Goal: Task Accomplishment & Management: Manage account settings

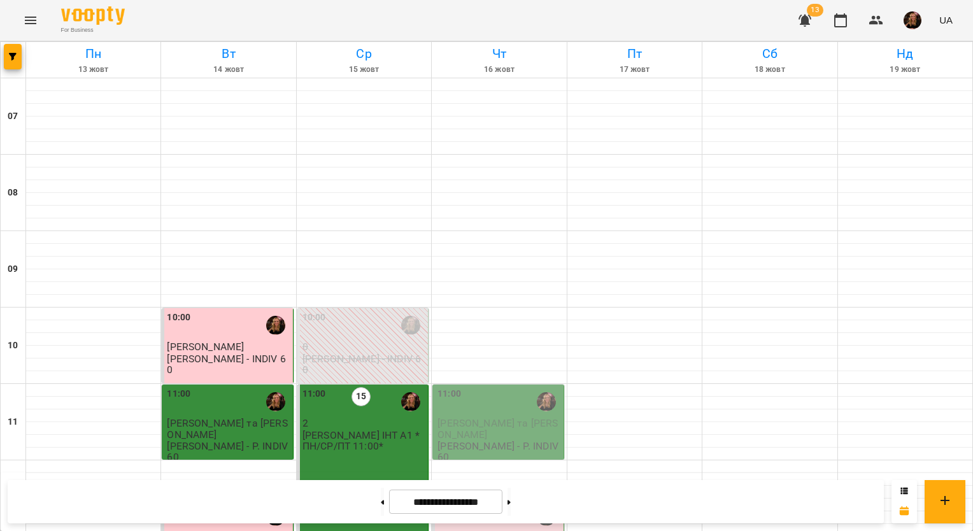
scroll to position [509, 0]
click at [38, 22] on icon "Menu" at bounding box center [30, 20] width 15 height 15
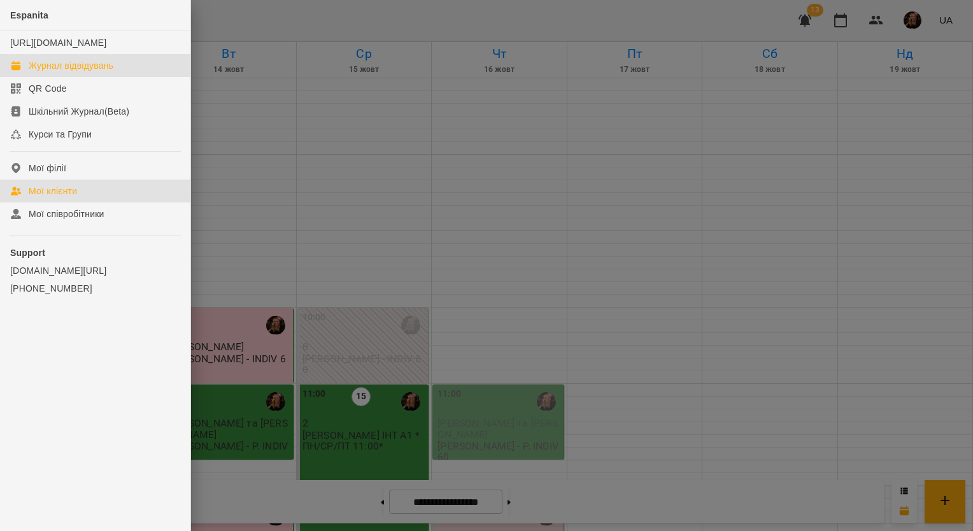
click at [87, 197] on link "Мої клієнти" at bounding box center [95, 190] width 190 height 23
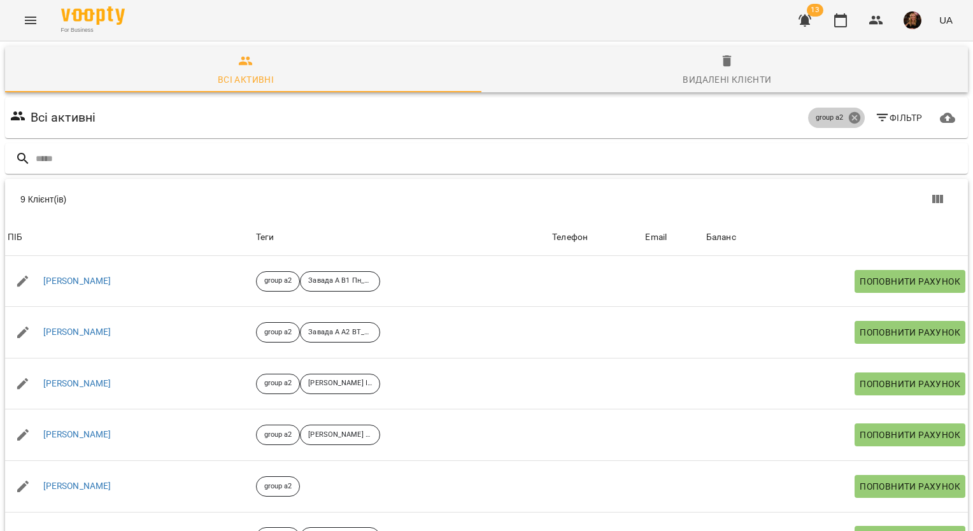
click at [847, 111] on icon at bounding box center [854, 118] width 14 height 14
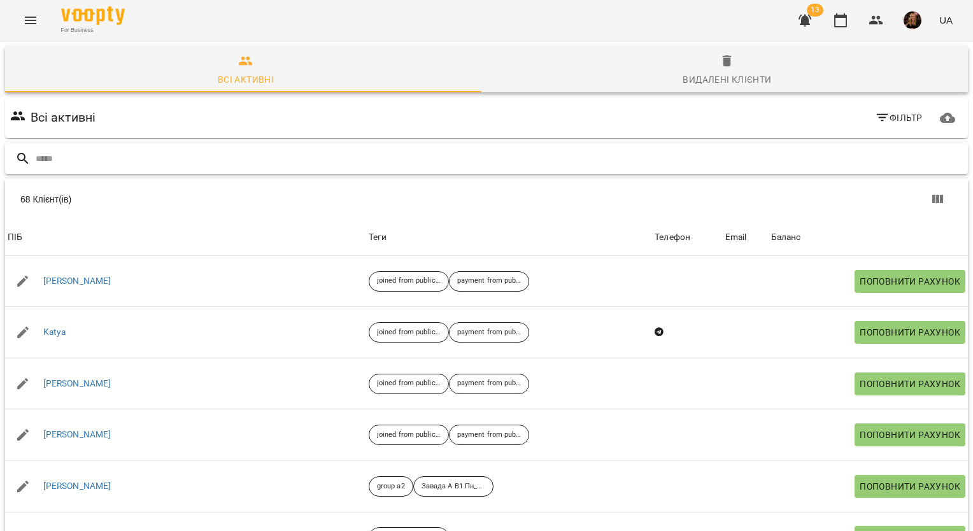
click at [196, 148] on input "text" at bounding box center [499, 158] width 927 height 21
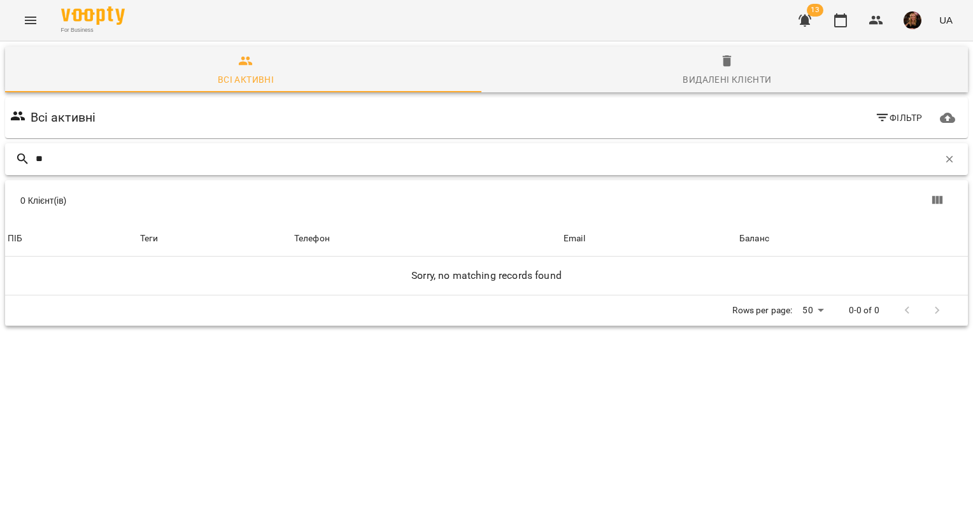
type input "*"
type input "*****"
click at [62, 108] on h6 "Всі активні" at bounding box center [64, 118] width 66 height 20
click at [878, 110] on icon "button" at bounding box center [882, 117] width 15 height 15
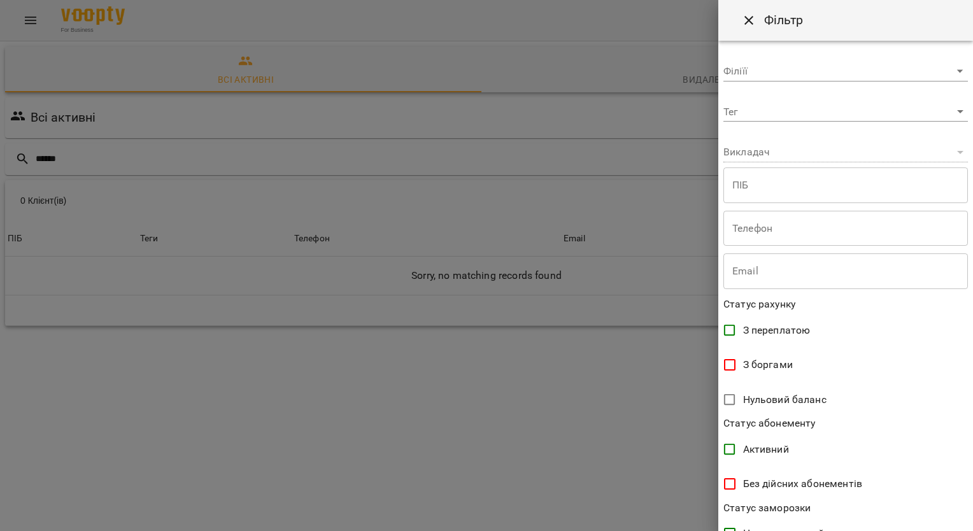
click at [784, 154] on div "​" at bounding box center [845, 152] width 244 height 20
click at [794, 70] on body "**********" at bounding box center [486, 210] width 973 height 420
type input "**********"
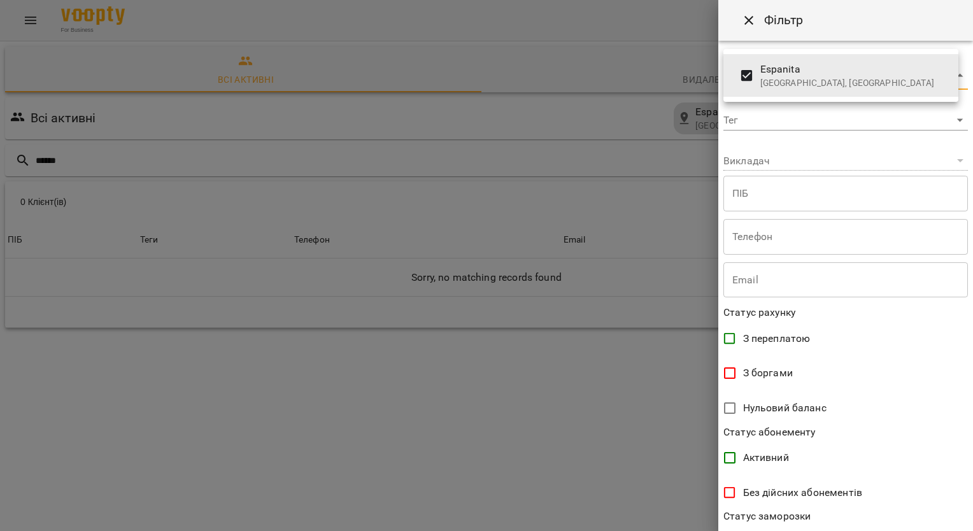
click at [784, 178] on div at bounding box center [486, 265] width 973 height 531
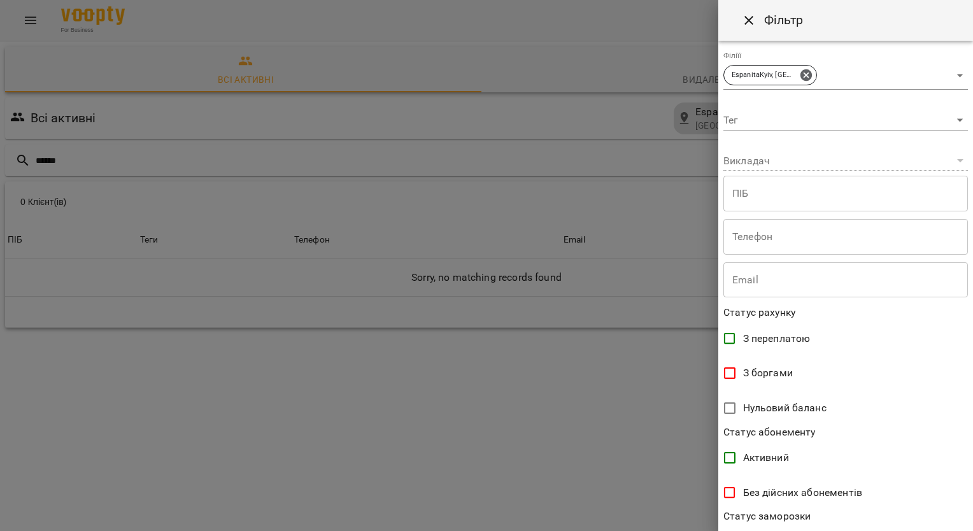
click at [776, 162] on div "​" at bounding box center [845, 161] width 244 height 20
click at [771, 160] on div "​" at bounding box center [845, 161] width 244 height 20
click at [733, 159] on div "​" at bounding box center [845, 161] width 244 height 20
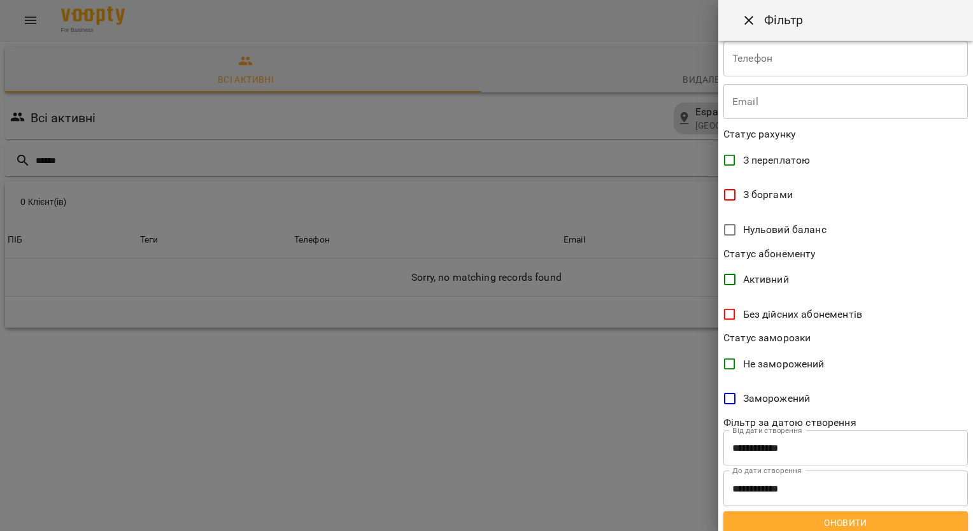
scroll to position [186, 0]
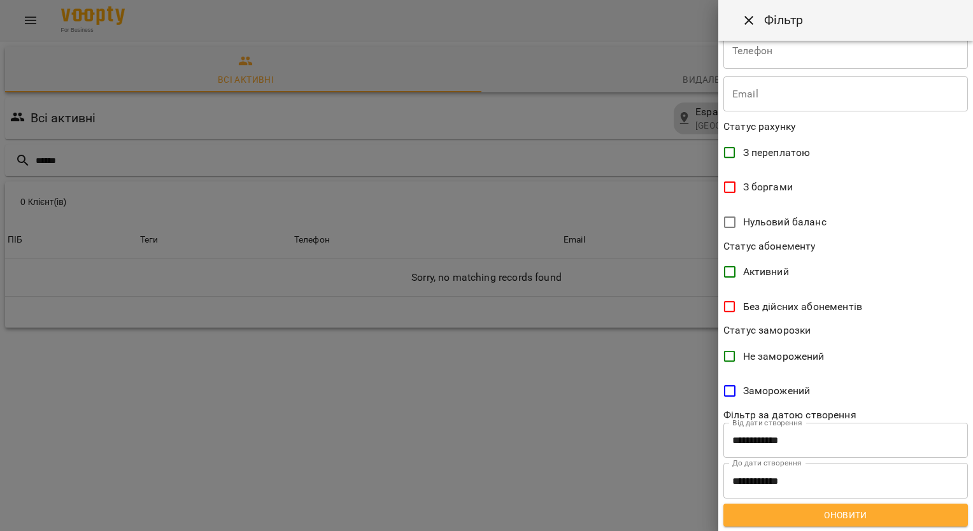
click at [514, 95] on div at bounding box center [486, 265] width 973 height 531
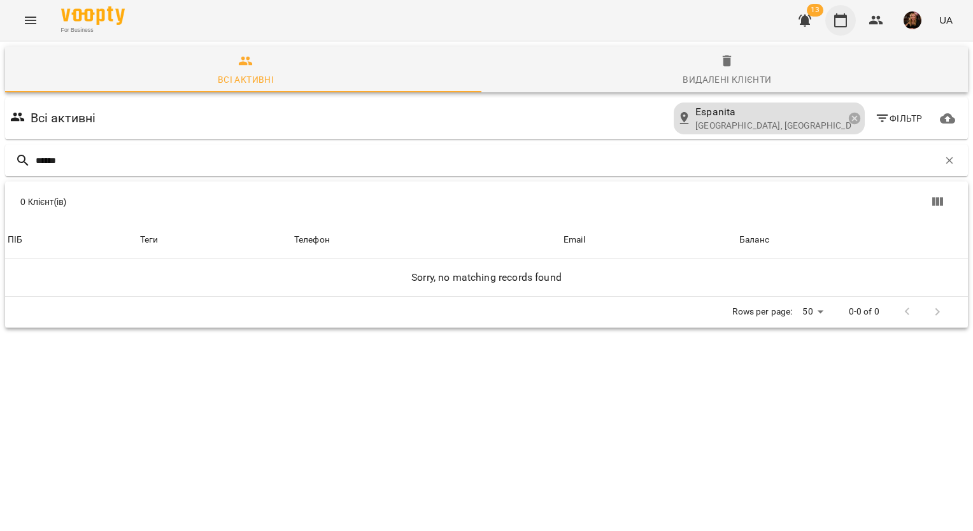
click at [843, 20] on icon "button" at bounding box center [840, 20] width 15 height 15
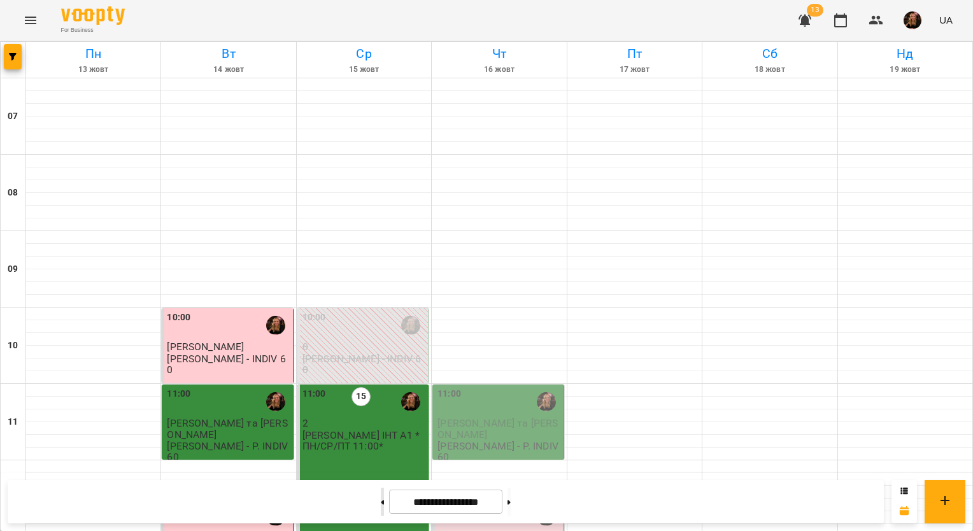
click at [381, 497] on button at bounding box center [382, 502] width 3 height 28
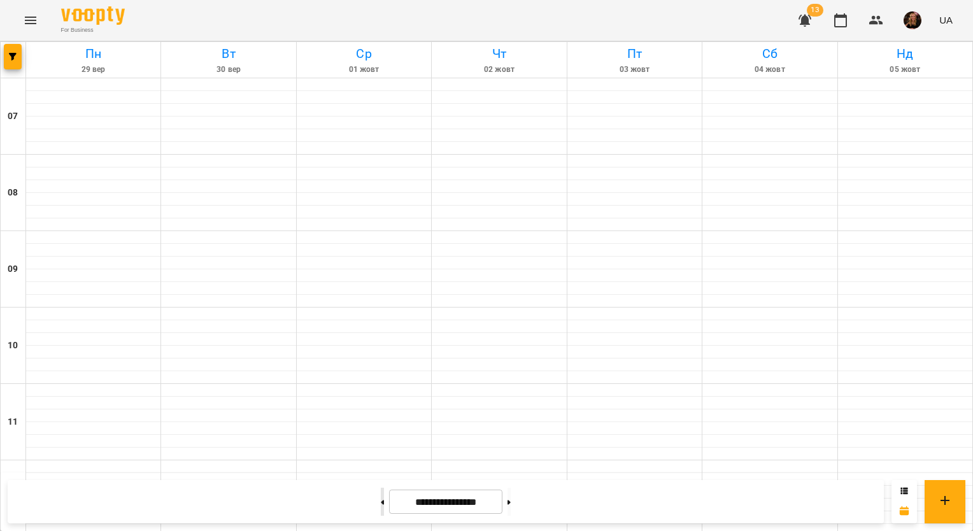
click at [381, 497] on button at bounding box center [382, 502] width 3 height 28
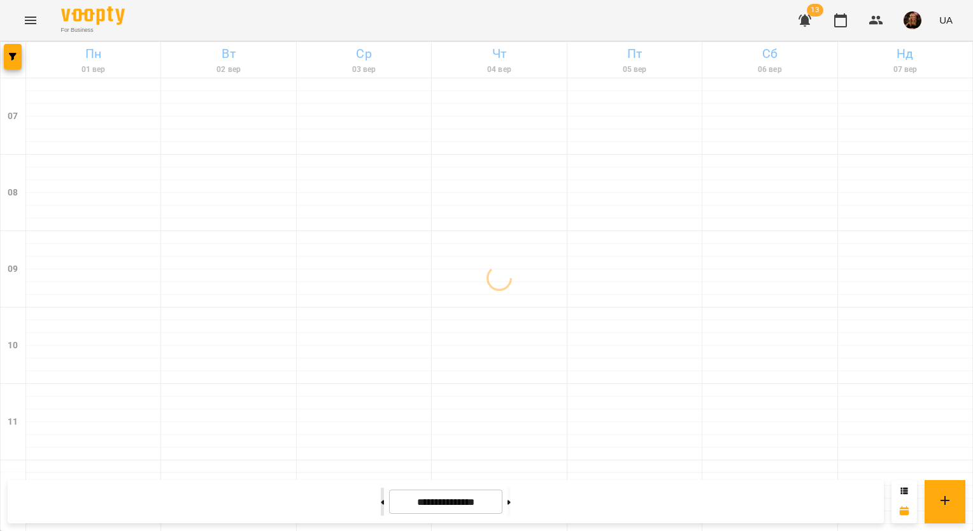
type input "**********"
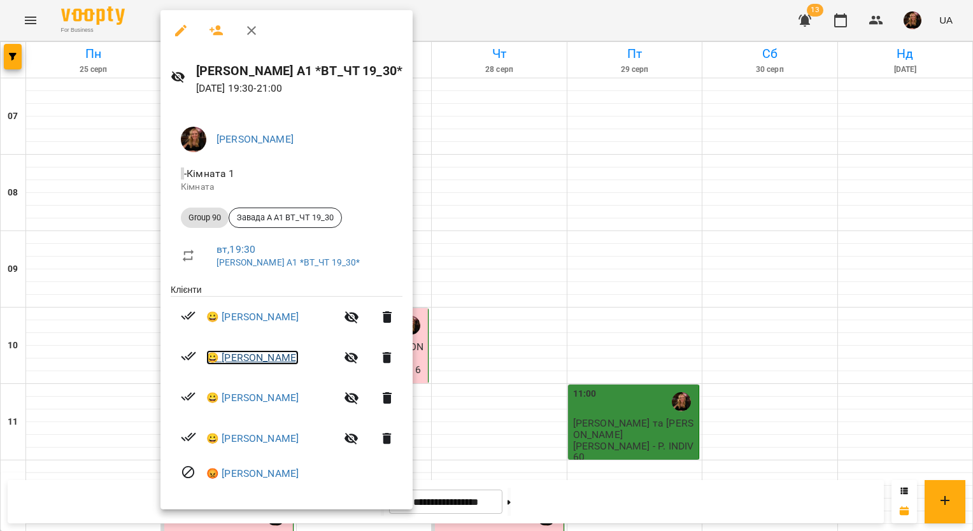
click at [263, 360] on link "😀 [PERSON_NAME]" at bounding box center [252, 357] width 92 height 15
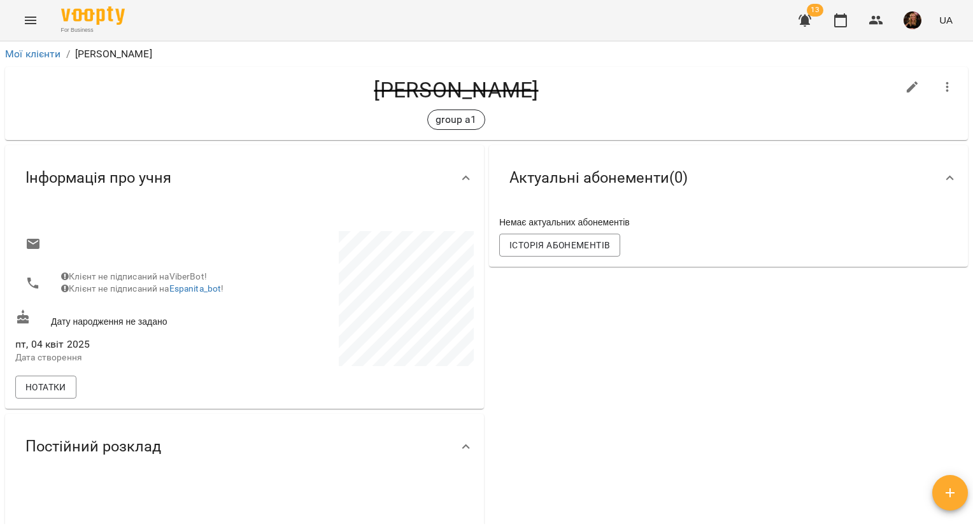
click at [906, 85] on icon "button" at bounding box center [911, 86] width 11 height 11
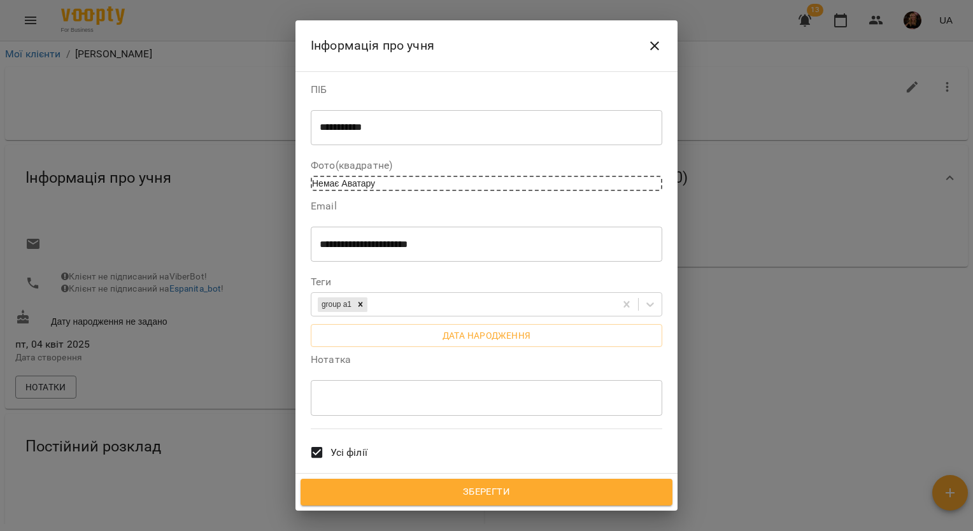
scroll to position [293, 0]
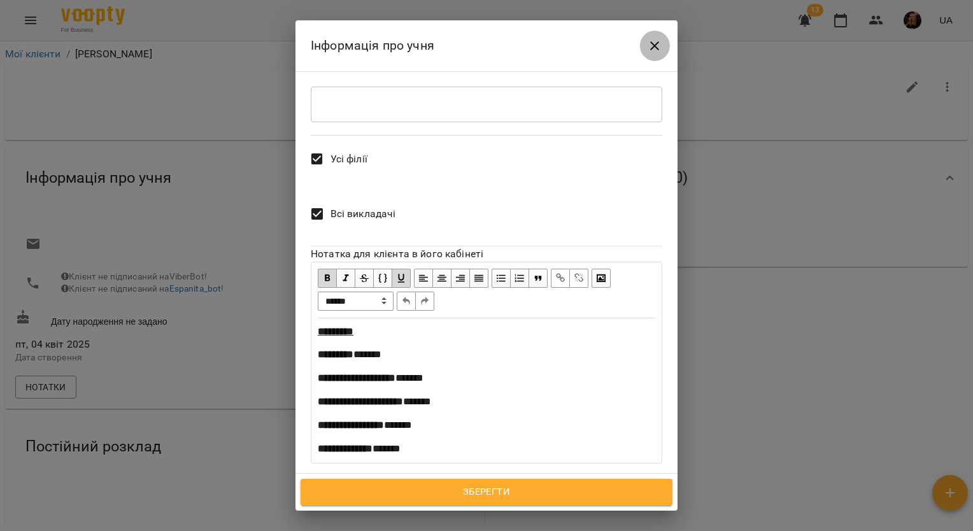
click at [654, 39] on icon "Close" at bounding box center [654, 45] width 15 height 15
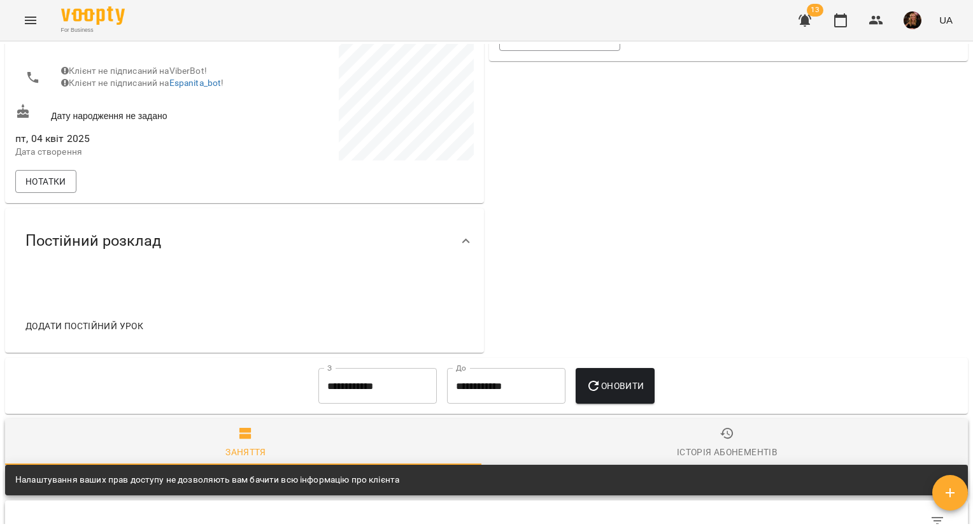
scroll to position [255, 0]
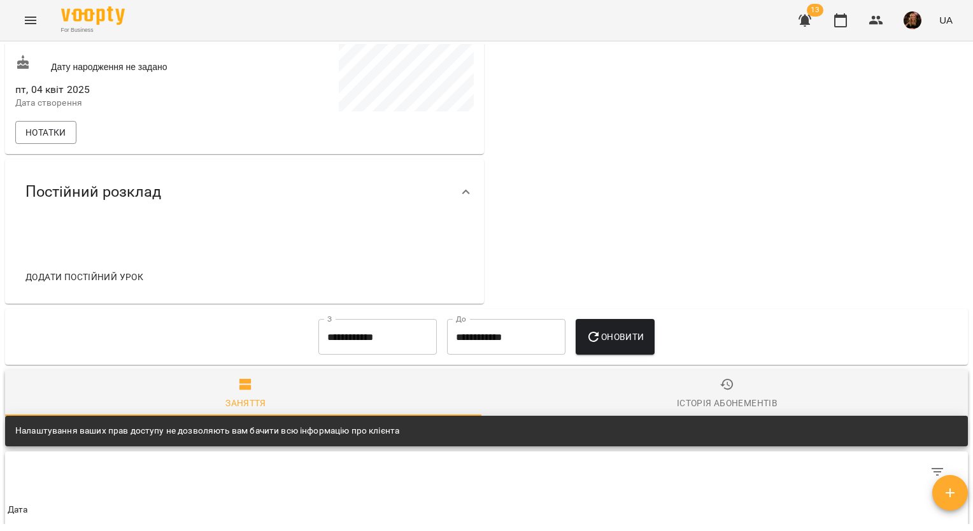
click at [701, 406] on div "Історія абонементів" at bounding box center [727, 402] width 101 height 15
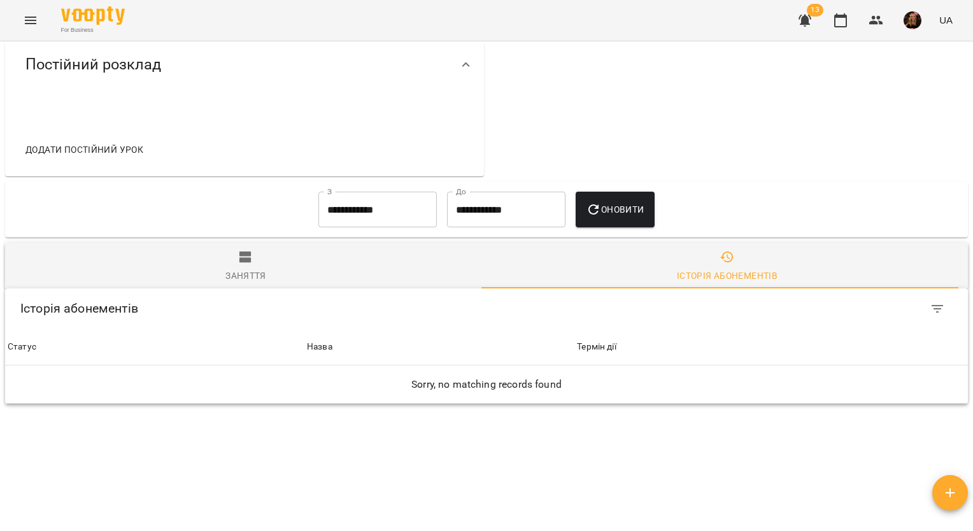
click at [626, 205] on button "Оновити" at bounding box center [614, 210] width 78 height 36
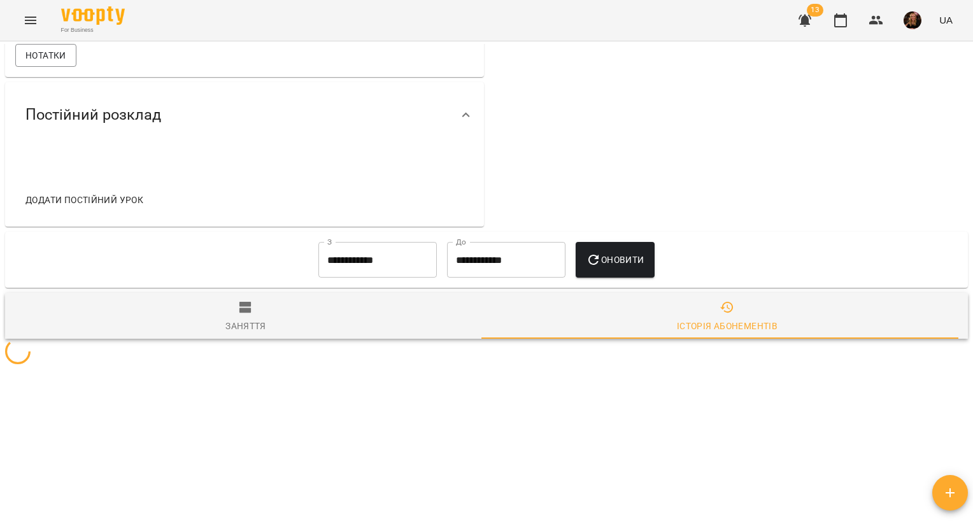
scroll to position [382, 0]
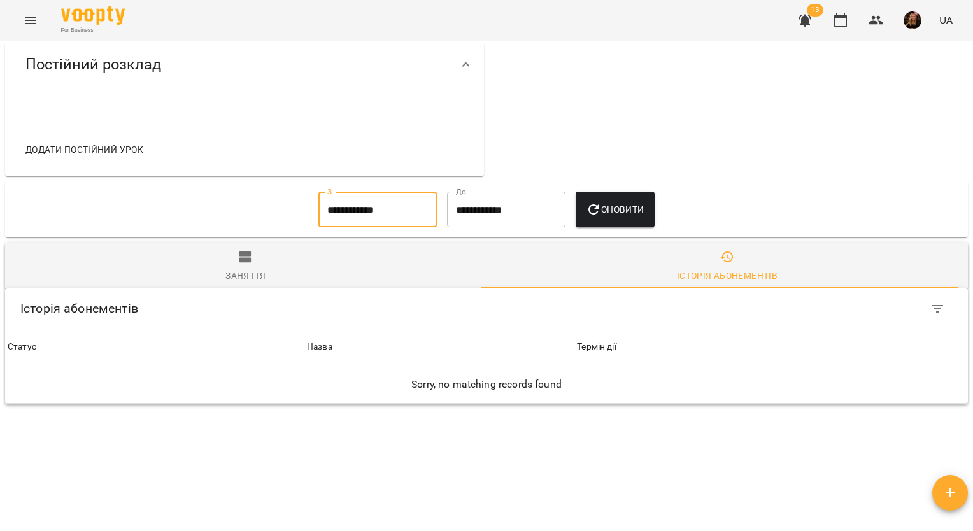
click at [395, 210] on input "**********" at bounding box center [377, 210] width 118 height 36
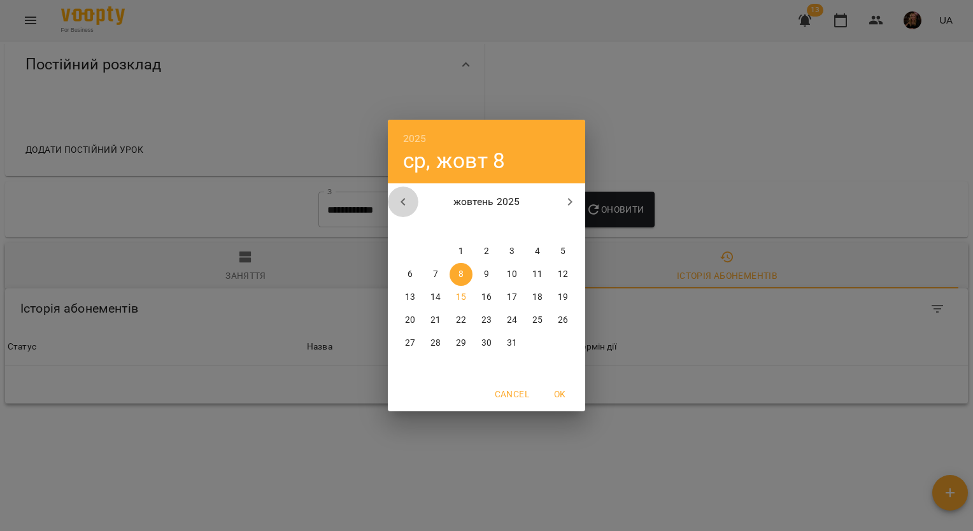
click at [405, 200] on icon "button" at bounding box center [402, 201] width 15 height 15
click at [560, 210] on button "button" at bounding box center [569, 201] width 31 height 31
click at [418, 250] on span "1" at bounding box center [409, 251] width 23 height 13
type input "**********"
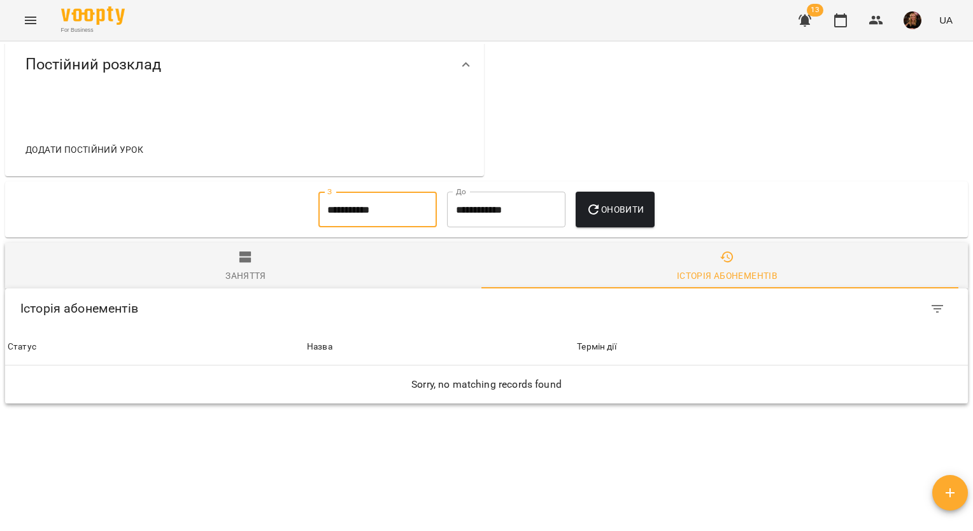
click at [623, 214] on span "Оновити" at bounding box center [615, 209] width 58 height 15
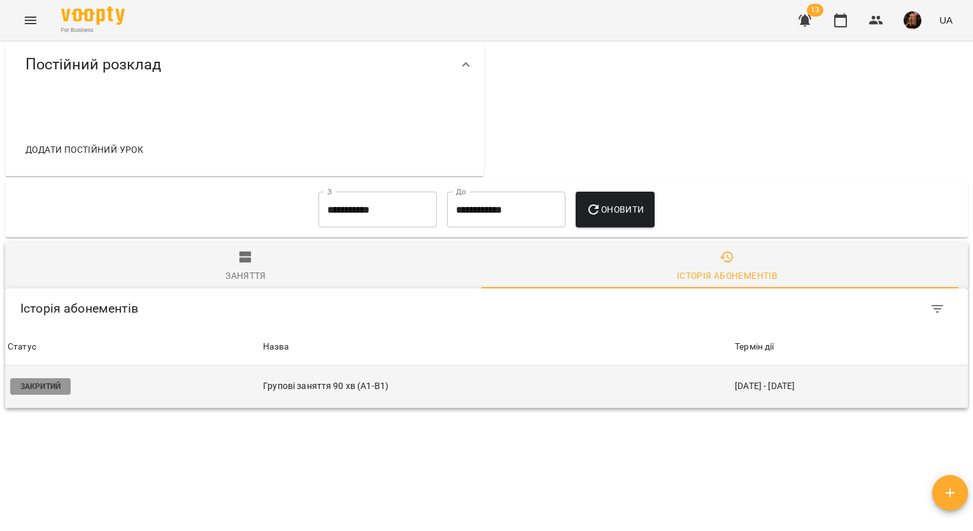
click at [427, 393] on p "Групові заняття 90 хв (А1-В1)" at bounding box center [496, 385] width 467 height 13
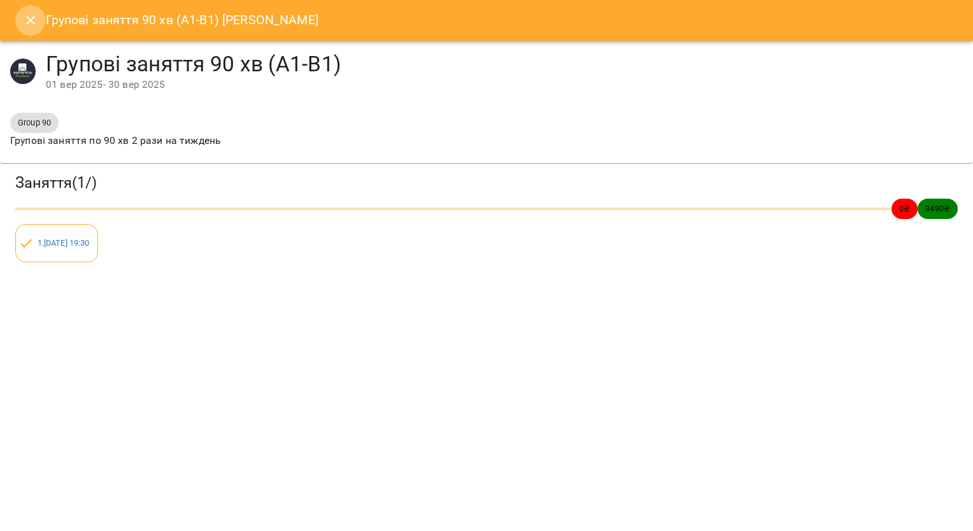
click at [27, 24] on icon "Close" at bounding box center [30, 20] width 9 height 9
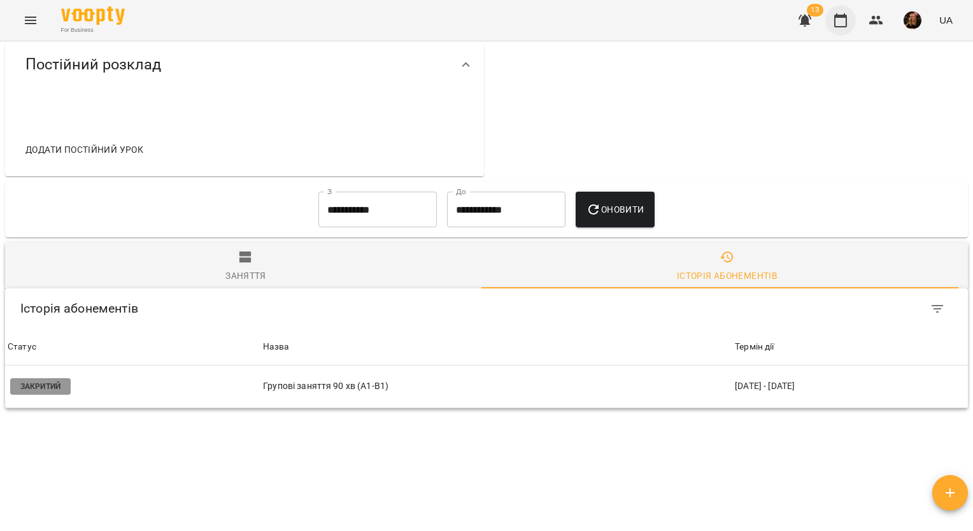
click at [845, 29] on button "button" at bounding box center [840, 20] width 31 height 31
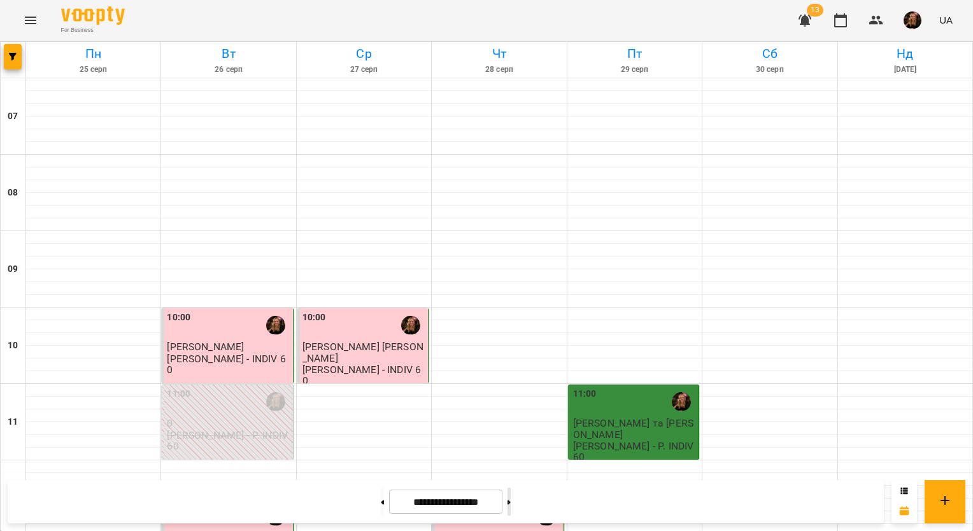
click at [510, 503] on button at bounding box center [508, 502] width 3 height 28
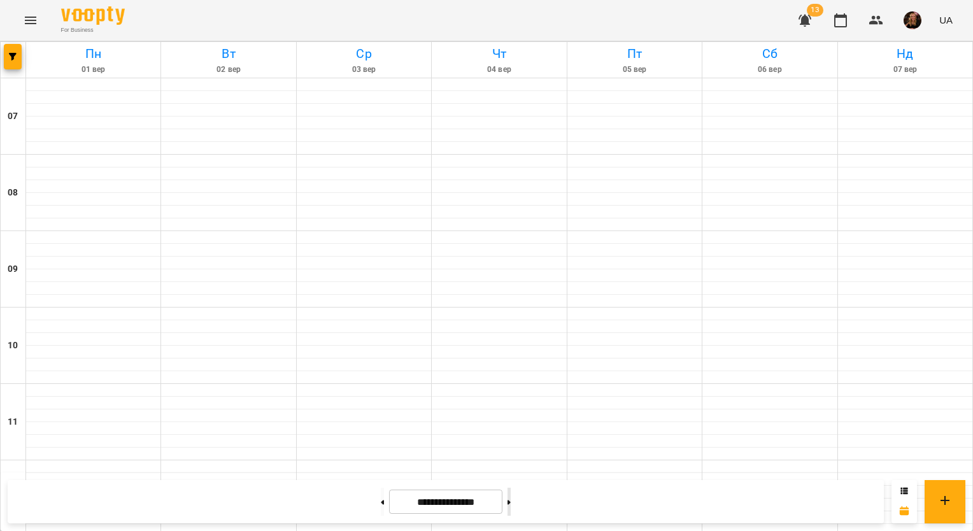
click at [510, 503] on button at bounding box center [508, 502] width 3 height 28
click at [510, 502] on button at bounding box center [508, 502] width 3 height 28
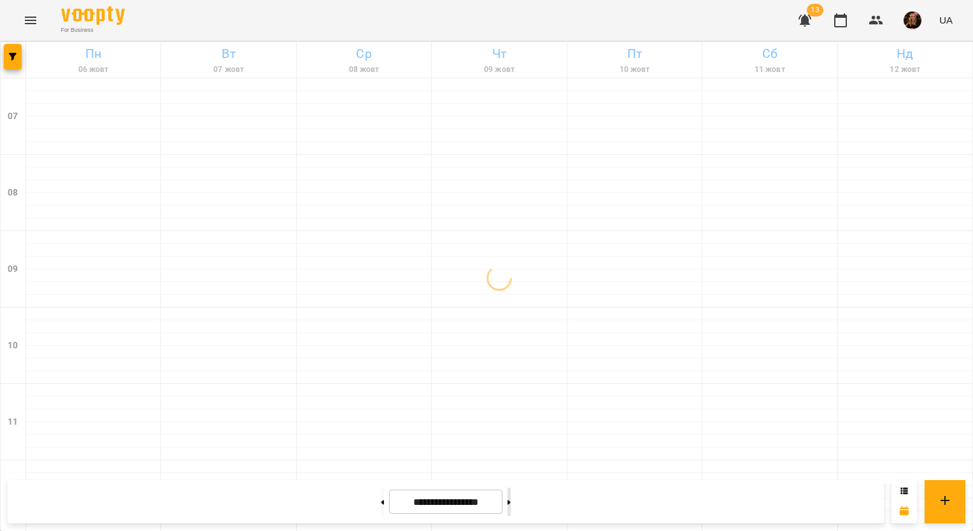
click at [510, 499] on button at bounding box center [508, 502] width 3 height 28
type input "**********"
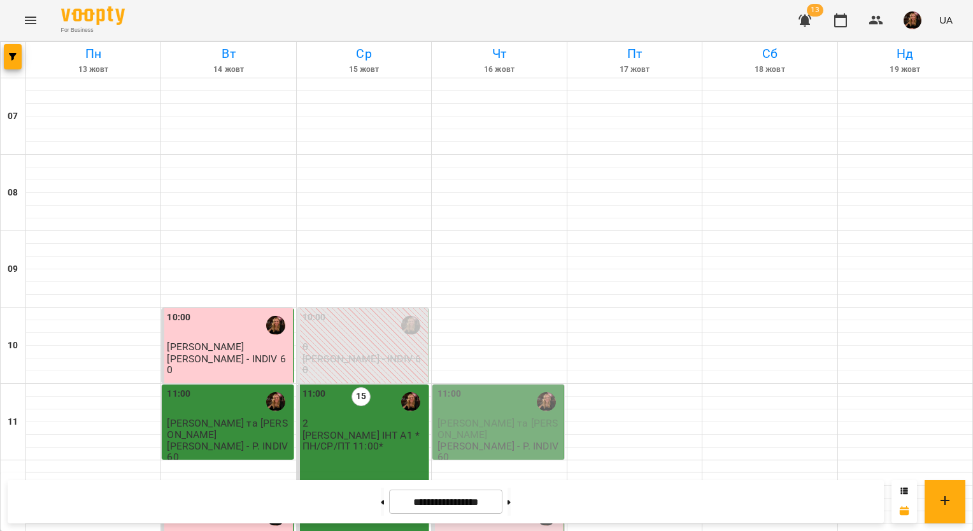
scroll to position [826, 0]
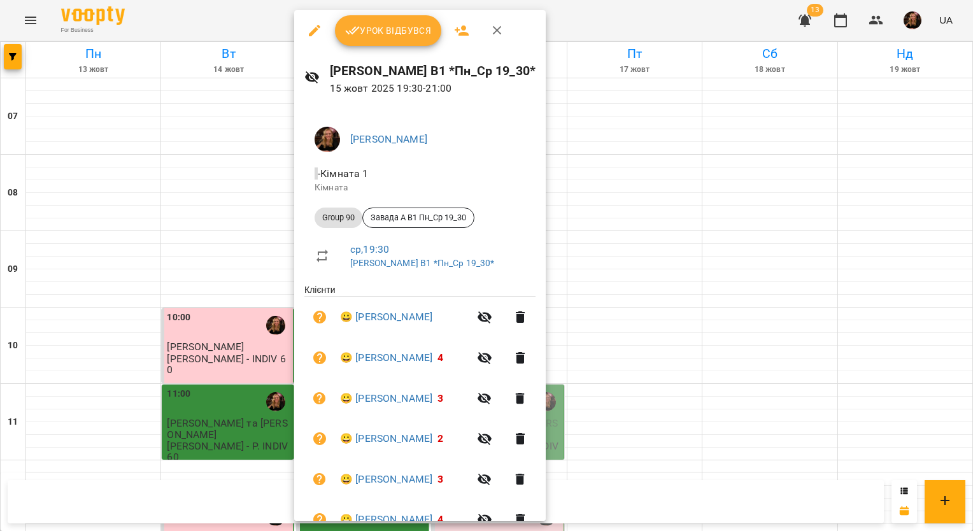
click at [421, 35] on span "Урок відбувся" at bounding box center [388, 30] width 87 height 15
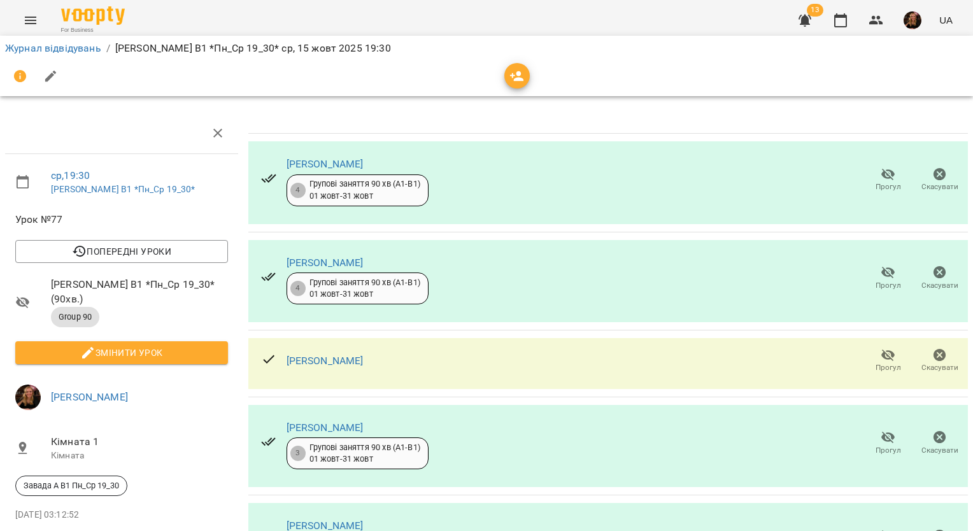
click at [886, 355] on span "Прогул" at bounding box center [887, 360] width 36 height 25
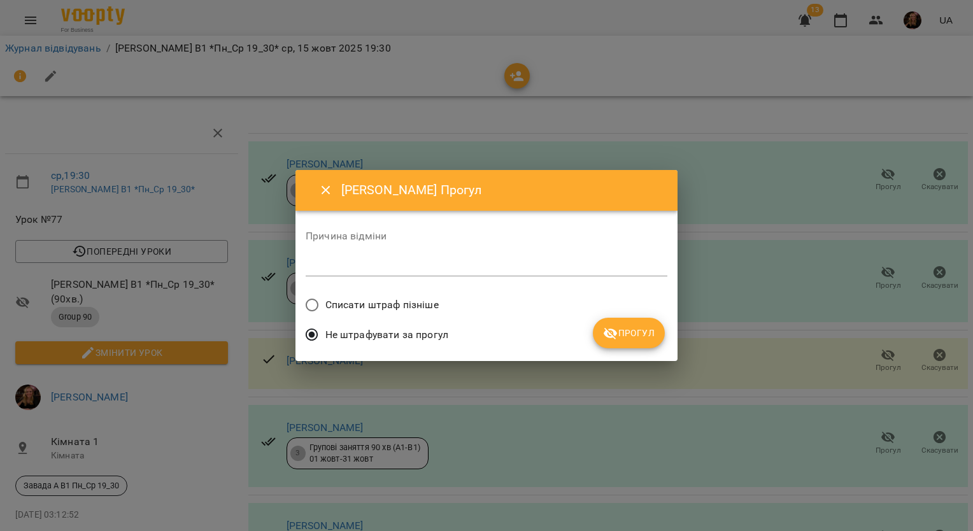
click at [629, 332] on span "Прогул" at bounding box center [629, 332] width 52 height 15
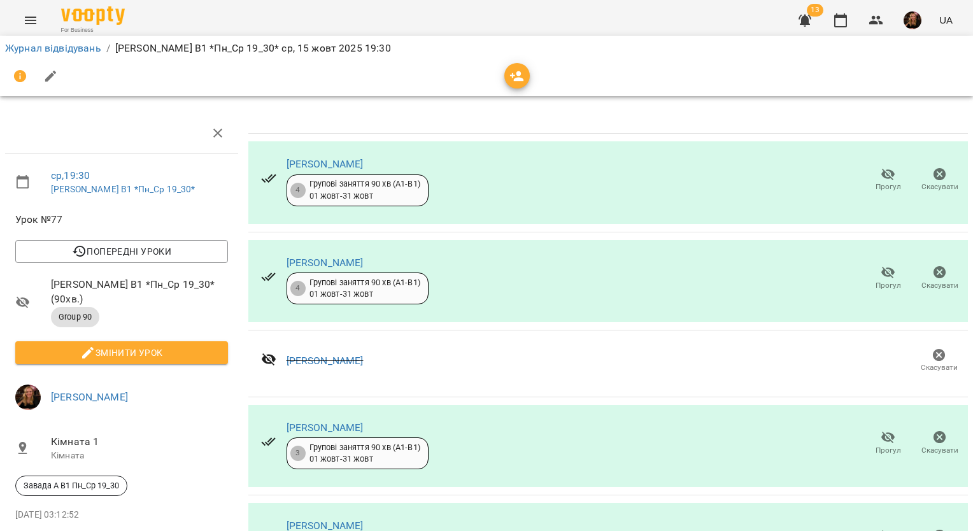
click at [139, 345] on span "Змінити урок" at bounding box center [121, 352] width 192 height 15
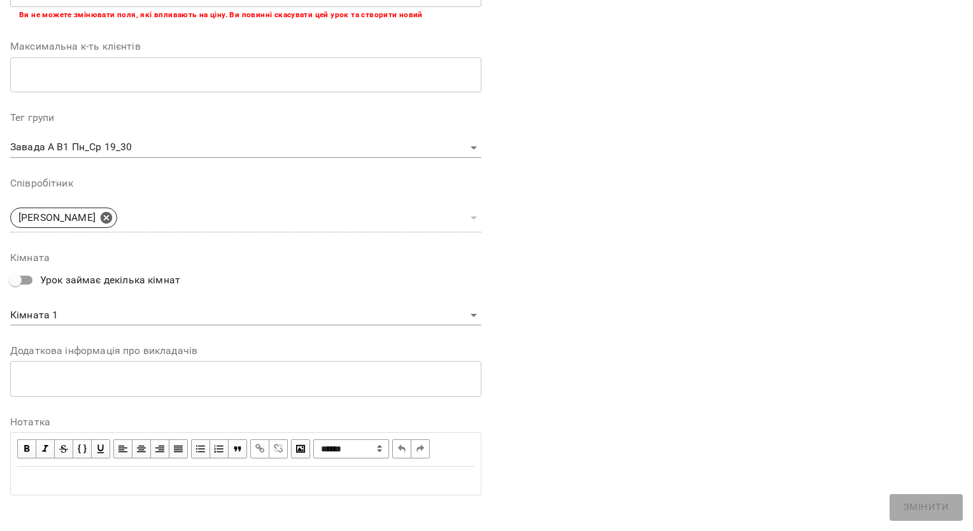
scroll to position [315, 0]
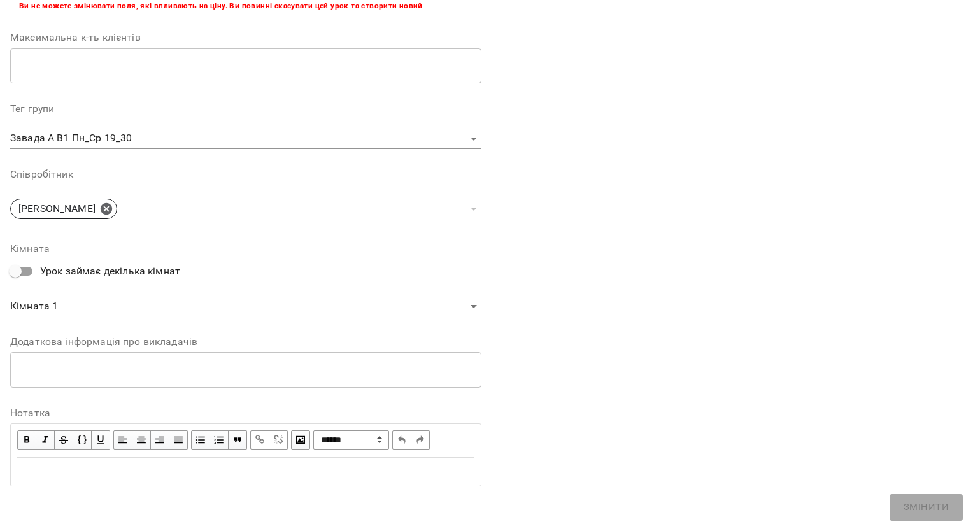
click at [137, 467] on div "Edit text" at bounding box center [245, 471] width 457 height 15
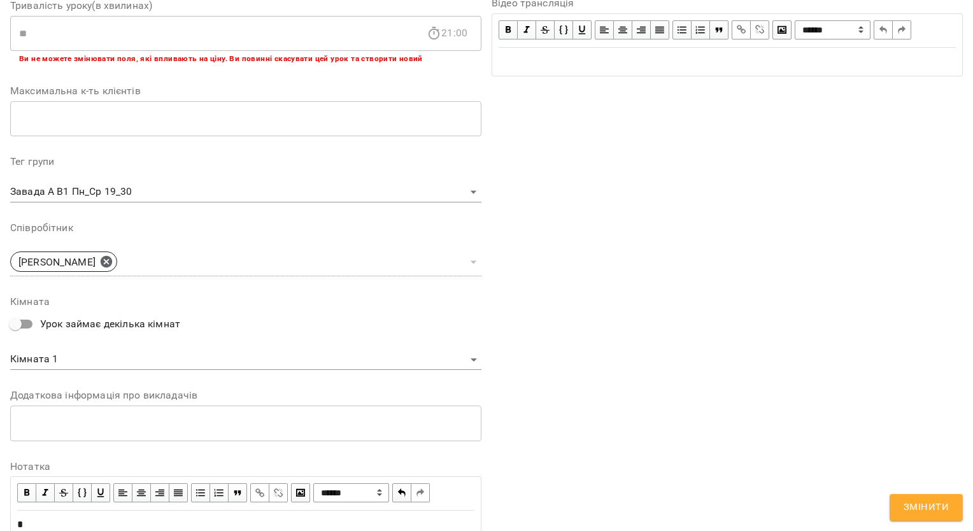
scroll to position [368, 0]
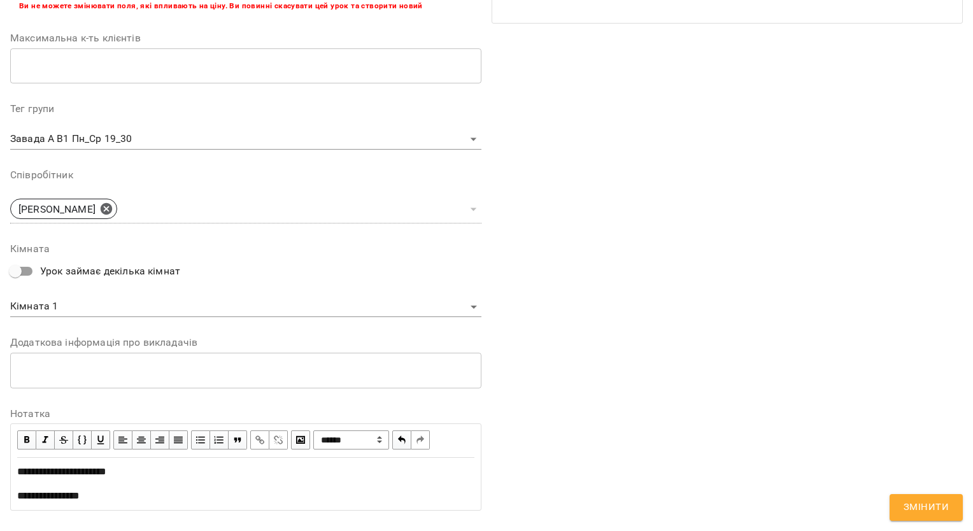
click at [78, 493] on span "**********" at bounding box center [48, 496] width 62 height 10
click at [76, 493] on span "**********" at bounding box center [48, 496] width 62 height 10
click at [101, 495] on div "**********" at bounding box center [245, 495] width 457 height 15
click at [67, 495] on span "**********" at bounding box center [88, 496] width 143 height 10
click at [227, 495] on div "**********" at bounding box center [245, 495] width 457 height 15
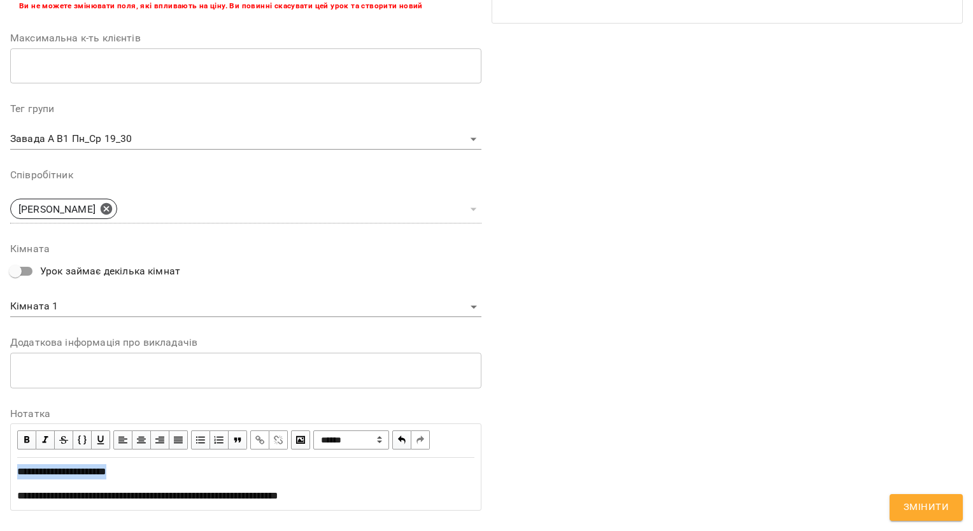
drag, startPoint x: 138, startPoint y: 470, endPoint x: 8, endPoint y: 472, distance: 130.5
click at [8, 472] on div "**********" at bounding box center [245, 128] width 481 height 795
click at [21, 440] on span "button" at bounding box center [27, 440] width 14 height 14
click at [938, 505] on span "Змінити" at bounding box center [925, 507] width 45 height 17
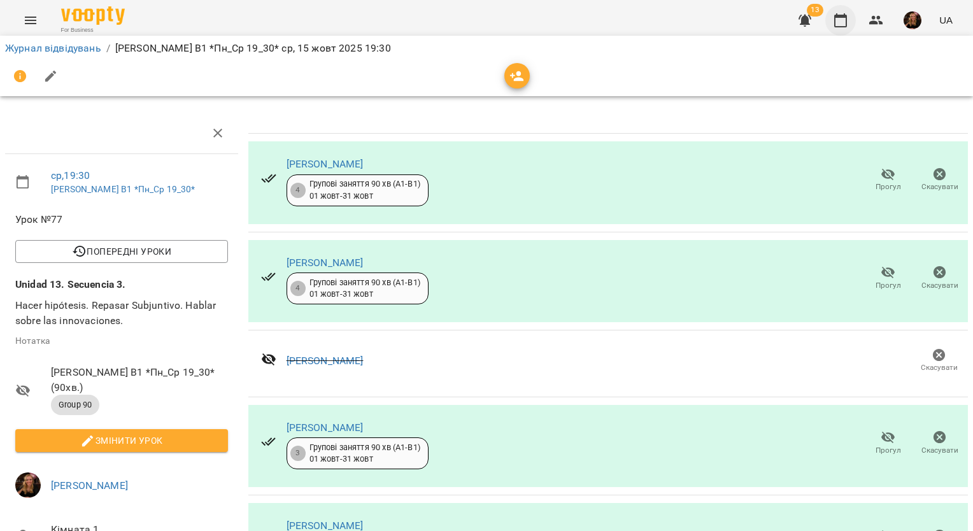
click at [843, 22] on icon "button" at bounding box center [840, 20] width 15 height 15
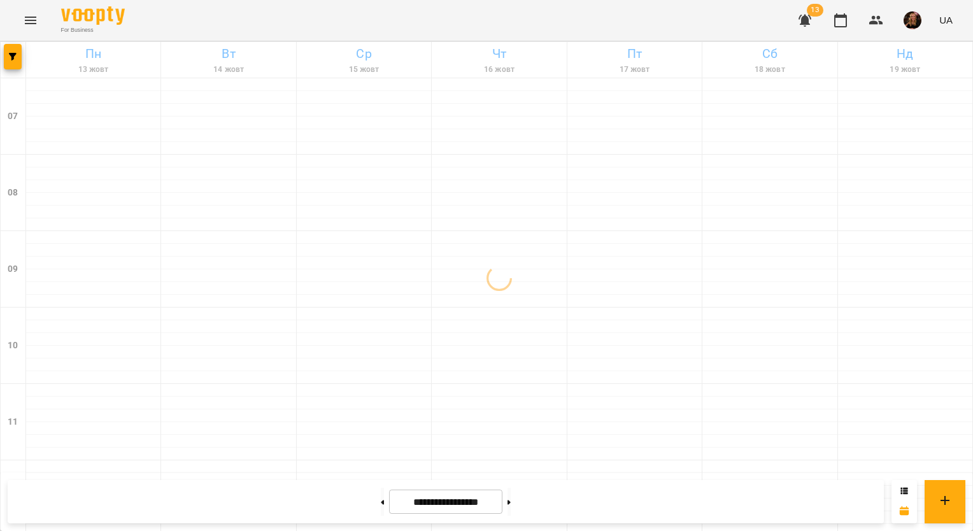
click at [916, 16] on img "button" at bounding box center [912, 20] width 18 height 18
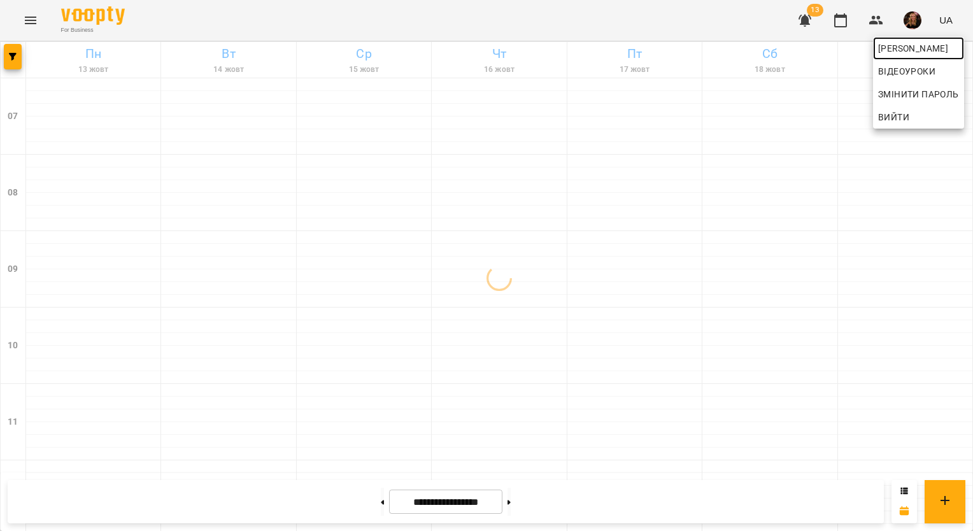
click at [901, 47] on span "[PERSON_NAME]" at bounding box center [918, 48] width 81 height 15
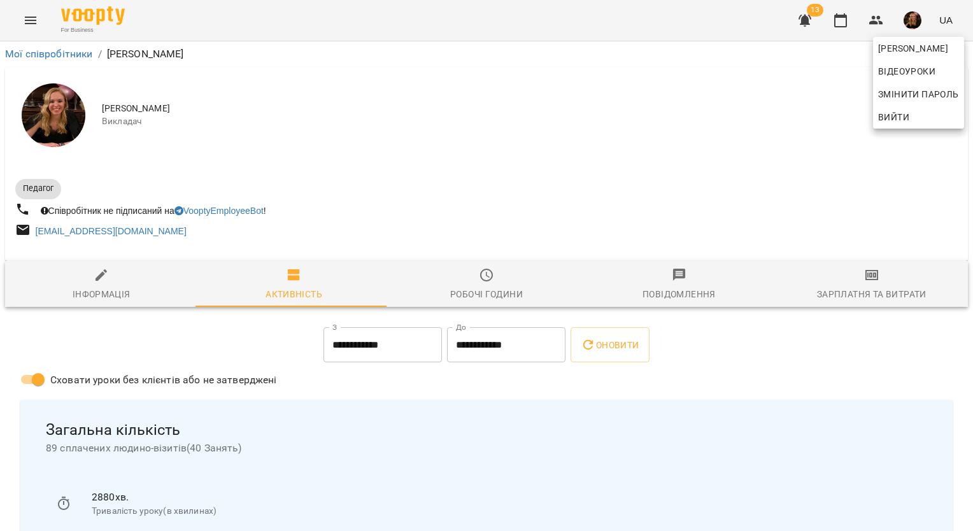
click at [873, 290] on div at bounding box center [486, 265] width 973 height 531
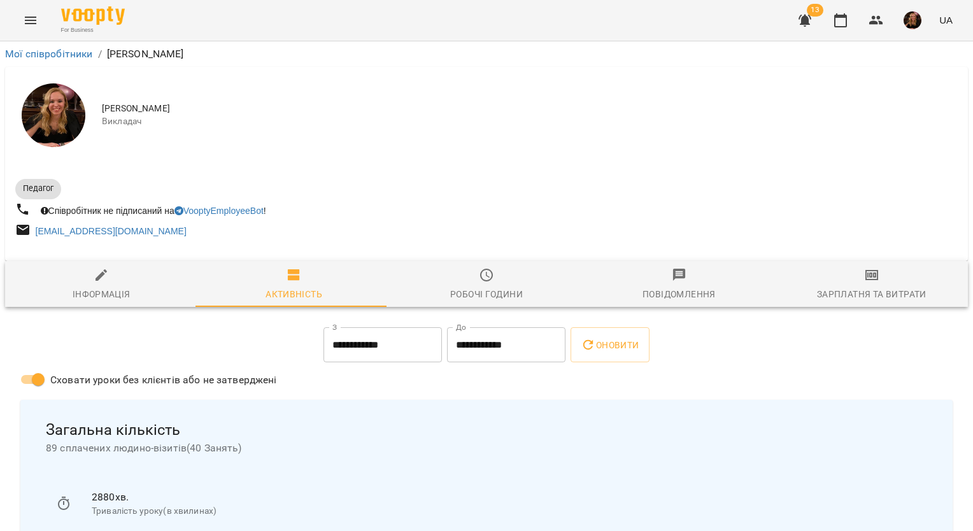
click at [867, 290] on div "Зарплатня та Витрати" at bounding box center [871, 293] width 109 height 15
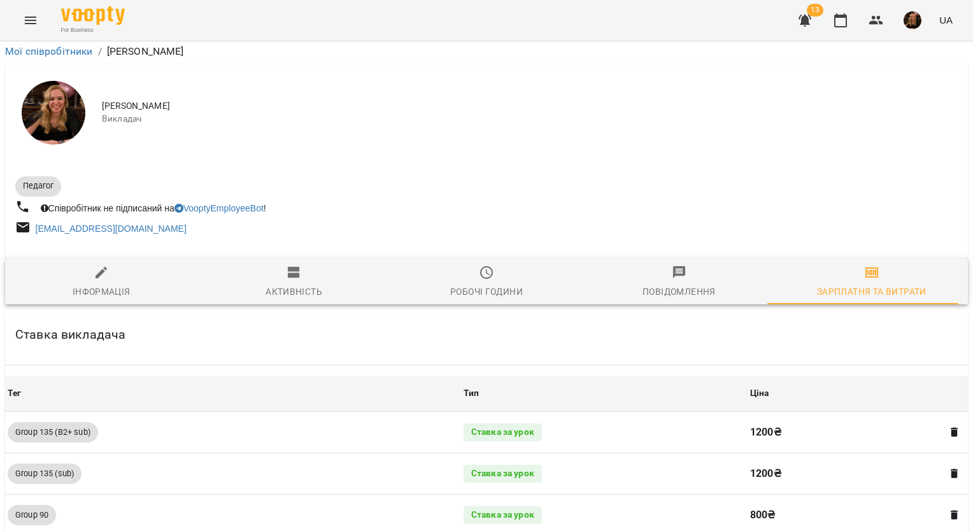
scroll to position [1291, 0]
